Goal: Transaction & Acquisition: Purchase product/service

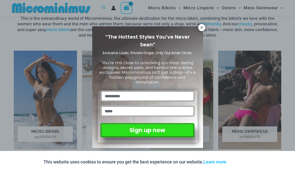
scroll to position [307, 0]
click at [200, 28] on icon at bounding box center [202, 27] width 5 height 5
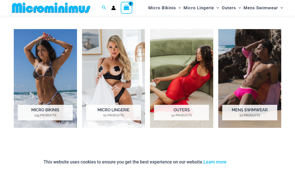
scroll to position [330, 0]
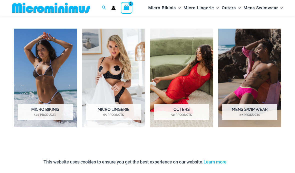
click at [106, 86] on img "Visit product category Micro Lingerie" at bounding box center [113, 78] width 63 height 98
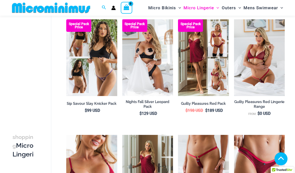
scroll to position [82, 0]
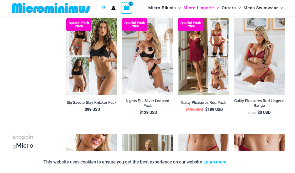
click at [122, 18] on img at bounding box center [122, 18] width 0 height 0
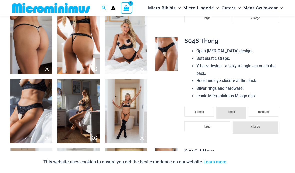
scroll to position [300, 0]
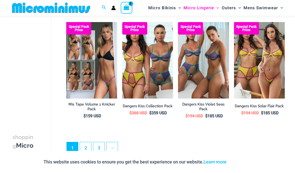
scroll to position [958, 0]
click at [88, 148] on link "2" at bounding box center [85, 147] width 11 height 11
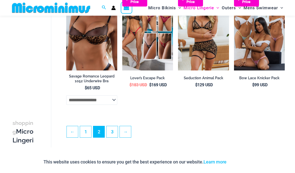
scroll to position [953, 0]
click at [114, 135] on link "3" at bounding box center [112, 131] width 11 height 11
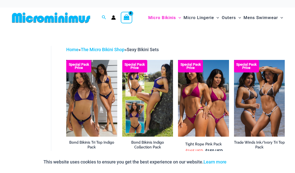
click at [103, 18] on icon "Search icon link" at bounding box center [104, 17] width 4 height 4
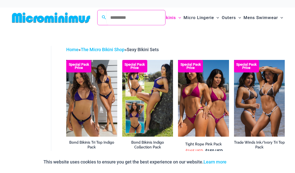
click at [116, 22] on input "Search for: Search" at bounding box center [136, 17] width 59 height 15
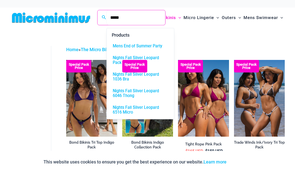
type input "*****"
click button "Search" at bounding box center [0, 0] width 0 height 0
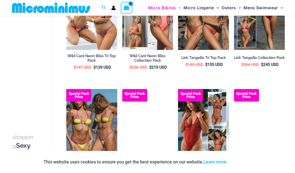
scroll to position [306, 0]
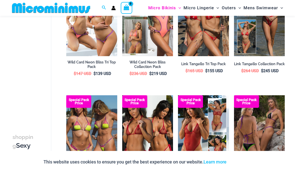
click at [102, 10] on span "Search icon link" at bounding box center [104, 8] width 5 height 6
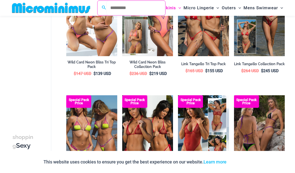
click at [112, 12] on input "Search for: Search" at bounding box center [136, 8] width 59 height 15
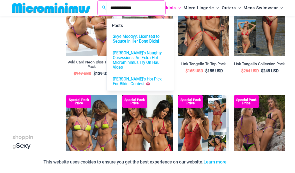
type input "**********"
click button "Search" at bounding box center [0, 0] width 0 height 0
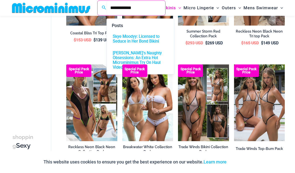
scroll to position [445, 0]
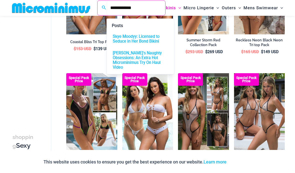
click at [132, 9] on input "**********" at bounding box center [136, 8] width 59 height 15
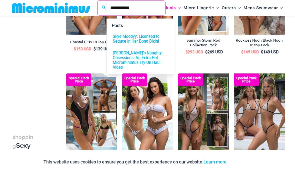
type input "**********"
click button "Search" at bounding box center [0, 0] width 0 height 0
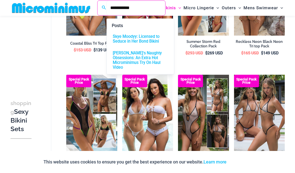
scroll to position [18, 2]
click at [194, 59] on li "Special Pack Price Summer Storm Red Collection Pack $ 293 USD Original price wa…" at bounding box center [203, 11] width 51 height 104
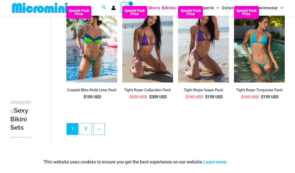
scroll to position [856, 0]
click at [86, 127] on link "2" at bounding box center [85, 128] width 11 height 11
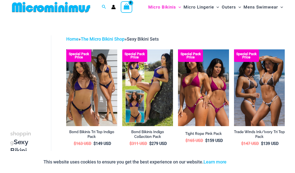
scroll to position [0, 0]
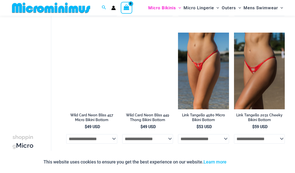
scroll to position [518, 0]
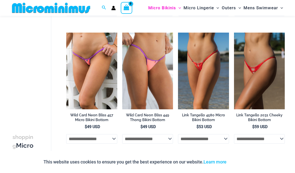
click at [234, 33] on img at bounding box center [234, 33] width 0 height 0
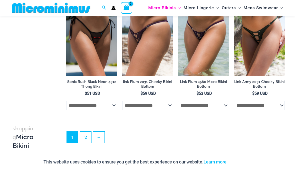
scroll to position [1198, 0]
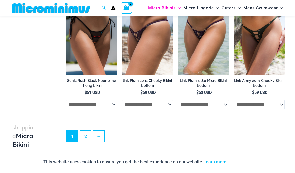
click at [169, 100] on select "**********" at bounding box center [147, 105] width 51 height 10
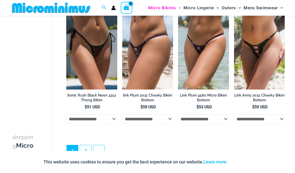
scroll to position [1183, 0]
click at [88, 146] on link "2" at bounding box center [85, 150] width 11 height 11
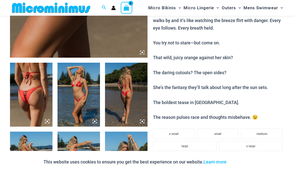
scroll to position [169, 0]
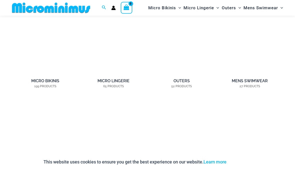
scroll to position [359, 0]
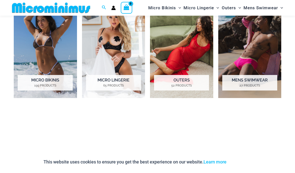
click at [41, 60] on img "Visit product category Micro Bikinis" at bounding box center [45, 48] width 63 height 98
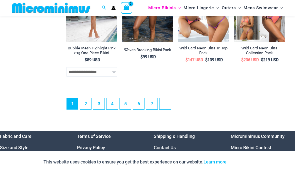
scroll to position [1128, 0]
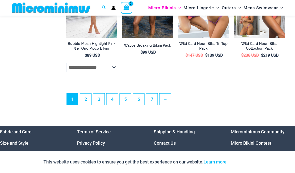
click at [84, 100] on link "2" at bounding box center [85, 99] width 11 height 11
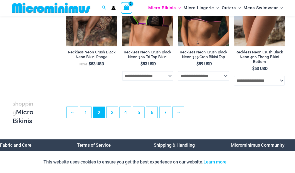
scroll to position [981, 0]
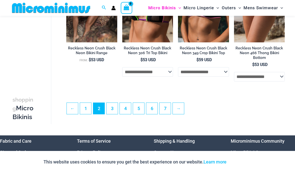
click at [113, 111] on link "3" at bounding box center [112, 108] width 11 height 11
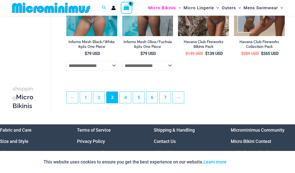
scroll to position [992, 0]
click at [126, 101] on link "4" at bounding box center [125, 97] width 11 height 11
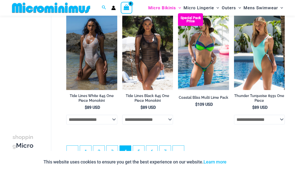
scroll to position [938, 0]
click at [138, 148] on link "5" at bounding box center [138, 150] width 11 height 11
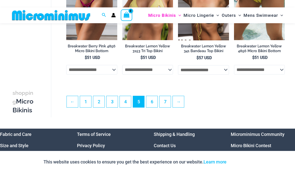
scroll to position [980, 0]
click at [152, 104] on link "6" at bounding box center [151, 101] width 11 height 11
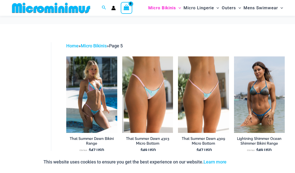
scroll to position [1002, 0]
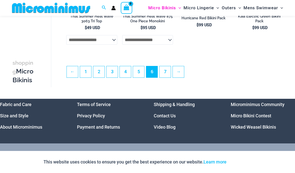
scroll to position [1019, 0]
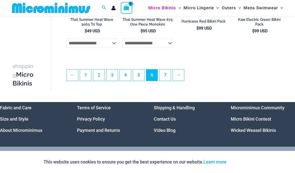
click at [167, 79] on link "7" at bounding box center [165, 74] width 11 height 11
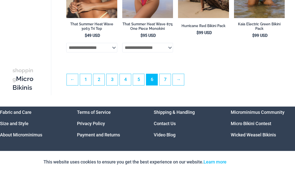
scroll to position [1040, 0]
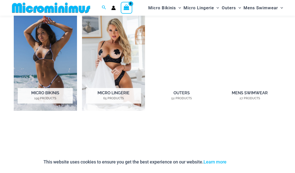
scroll to position [348, 0]
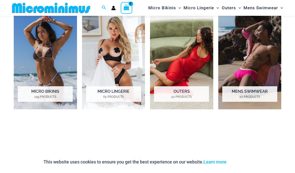
click at [128, 62] on img "Visit product category Micro Lingerie" at bounding box center [113, 60] width 63 height 98
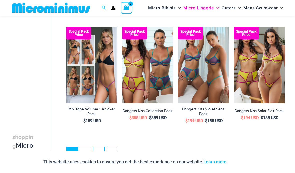
scroll to position [953, 0]
click at [90, 153] on link "2" at bounding box center [85, 152] width 11 height 11
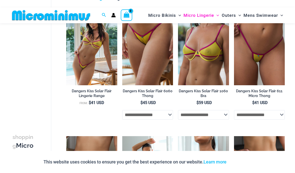
scroll to position [47, 0]
click at [178, 9] on img at bounding box center [178, 9] width 0 height 0
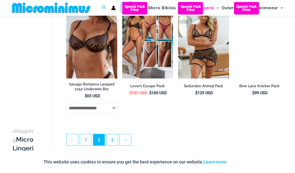
scroll to position [952, 0]
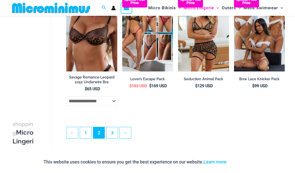
click at [114, 138] on link "3" at bounding box center [112, 132] width 11 height 11
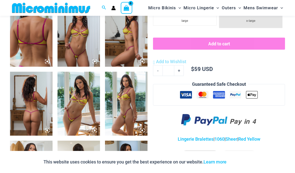
scroll to position [238, 0]
